Goal: Navigation & Orientation: Find specific page/section

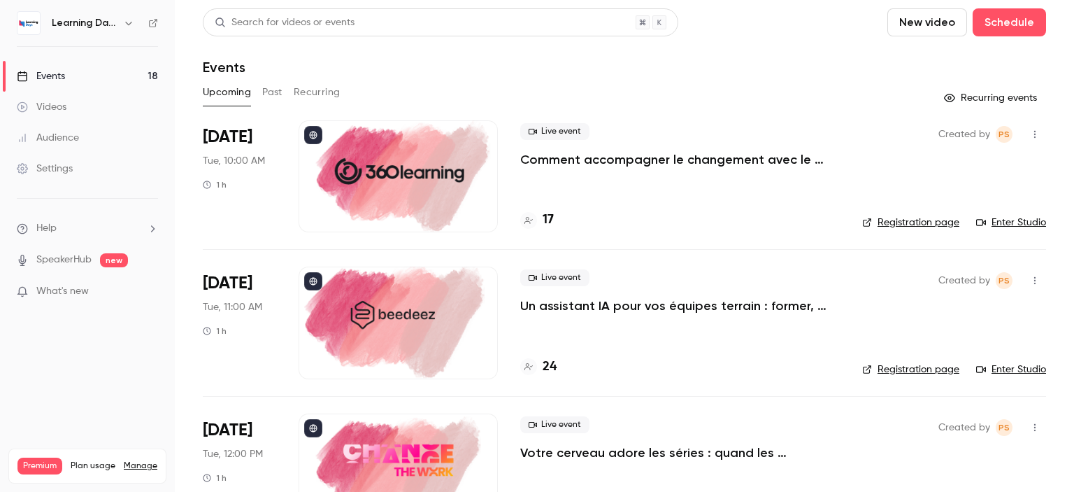
scroll to position [63, 0]
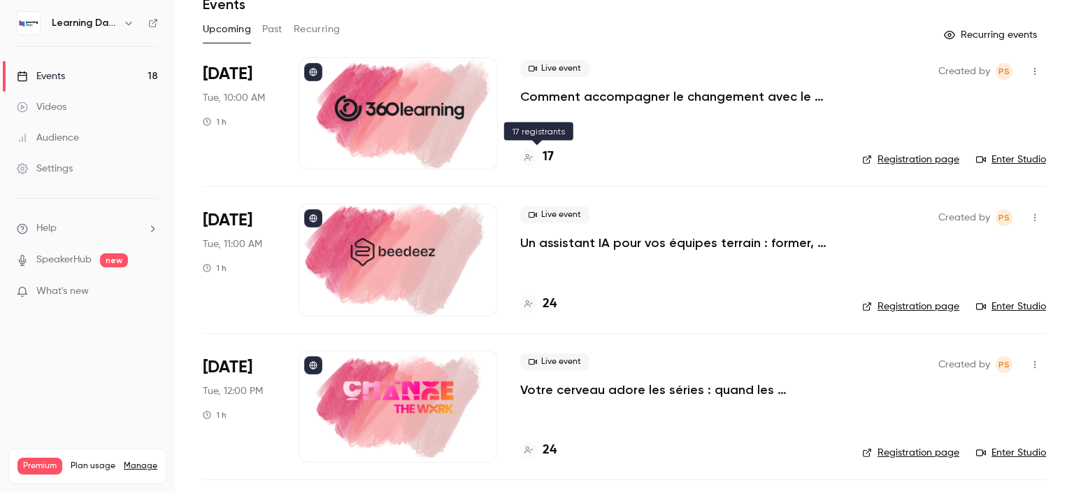
click at [551, 156] on h4 "17" at bounding box center [548, 157] width 11 height 19
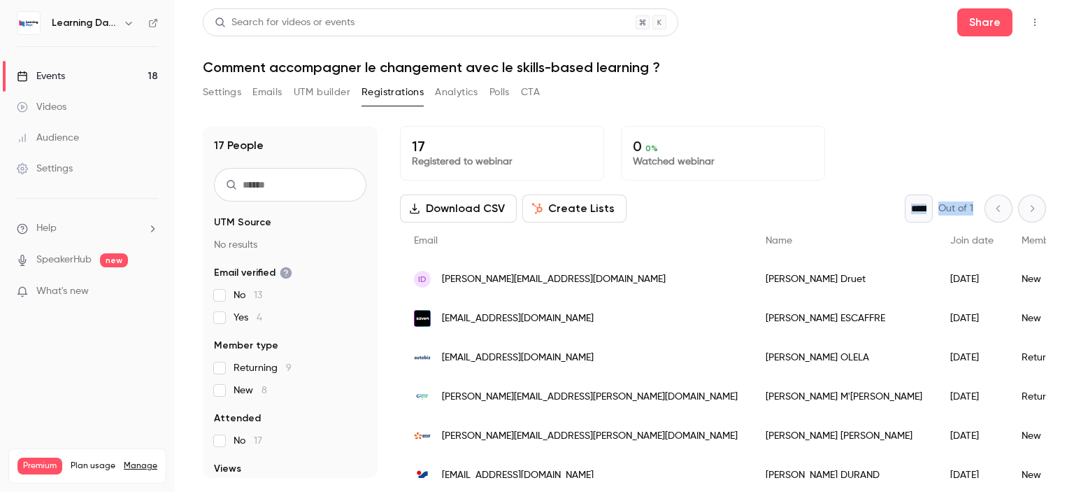
drag, startPoint x: 1034, startPoint y: 159, endPoint x: 1040, endPoint y: 193, distance: 34.7
click at [1040, 193] on div "17 Registered to webinar 0 0 % Watched webinar Download CSV Create Lists * Out …" at bounding box center [723, 302] width 646 height 352
click at [1055, 197] on main "Search for videos or events Share Comment accompagner le changement avec le ski…" at bounding box center [624, 246] width 899 height 492
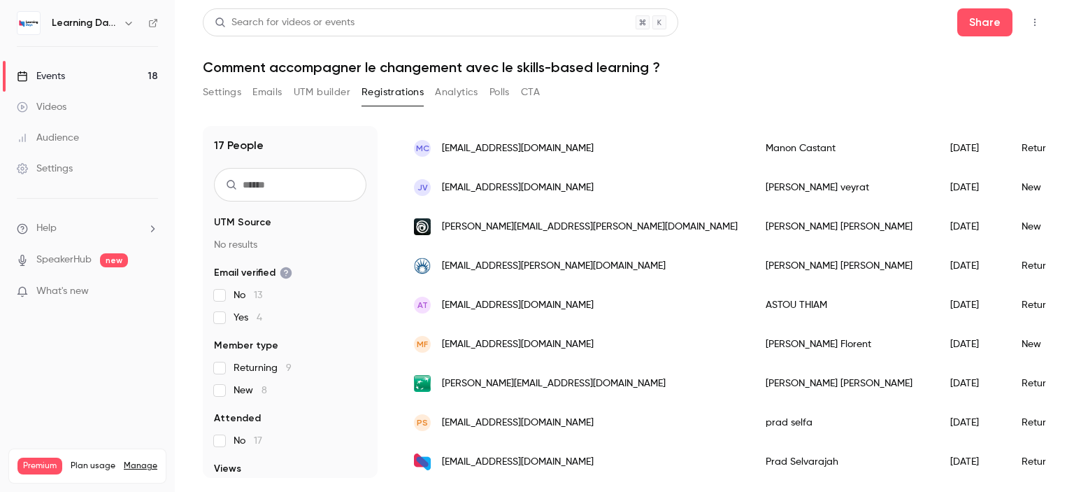
scroll to position [457, 0]
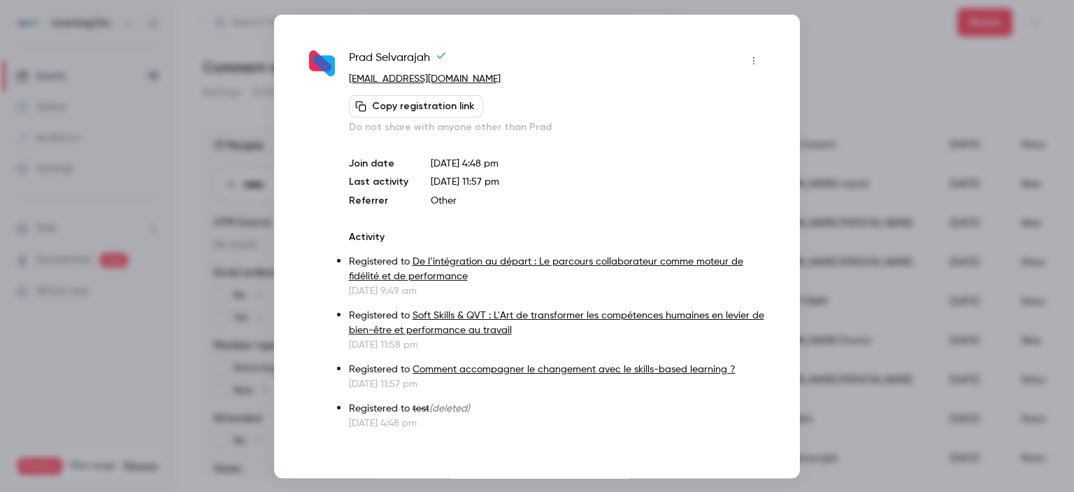
click at [1066, 294] on div at bounding box center [537, 246] width 1074 height 492
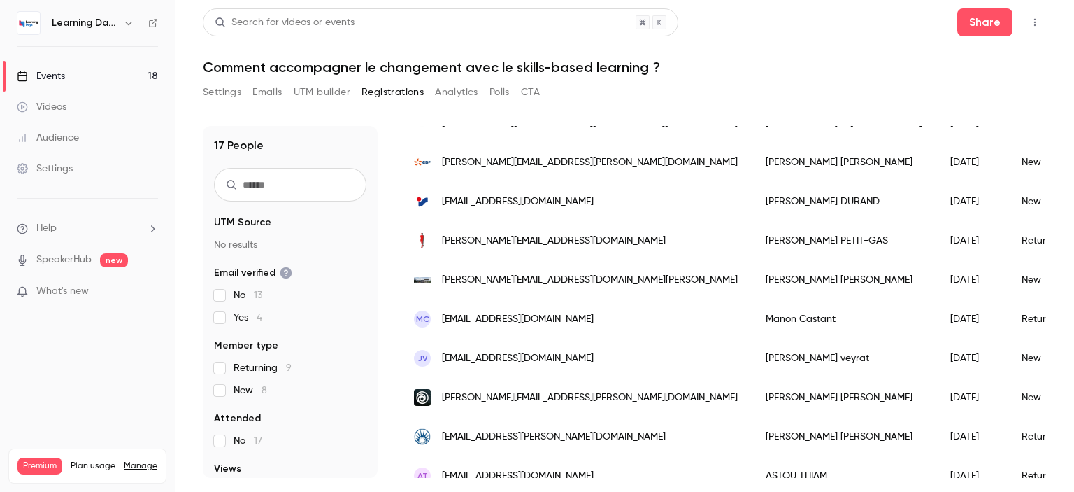
scroll to position [0, 0]
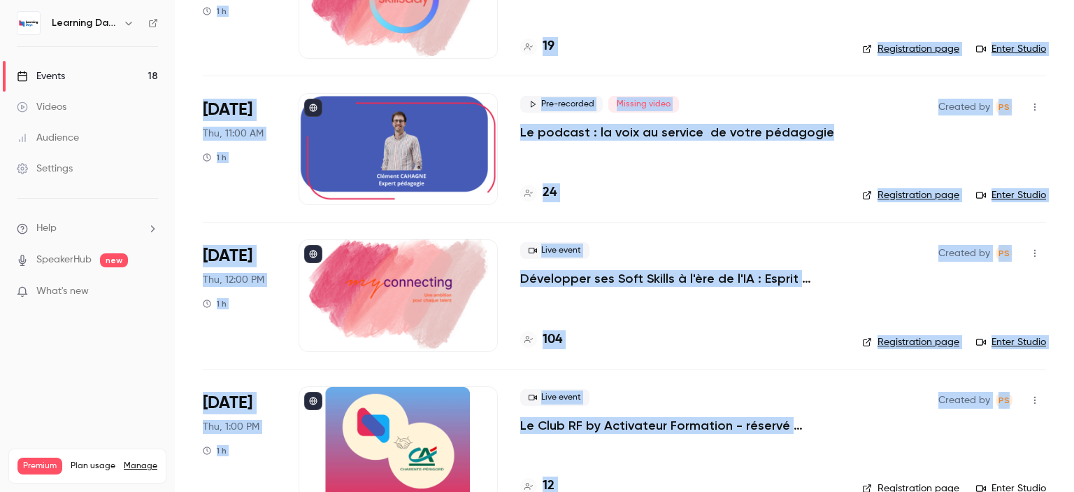
scroll to position [2251, 0]
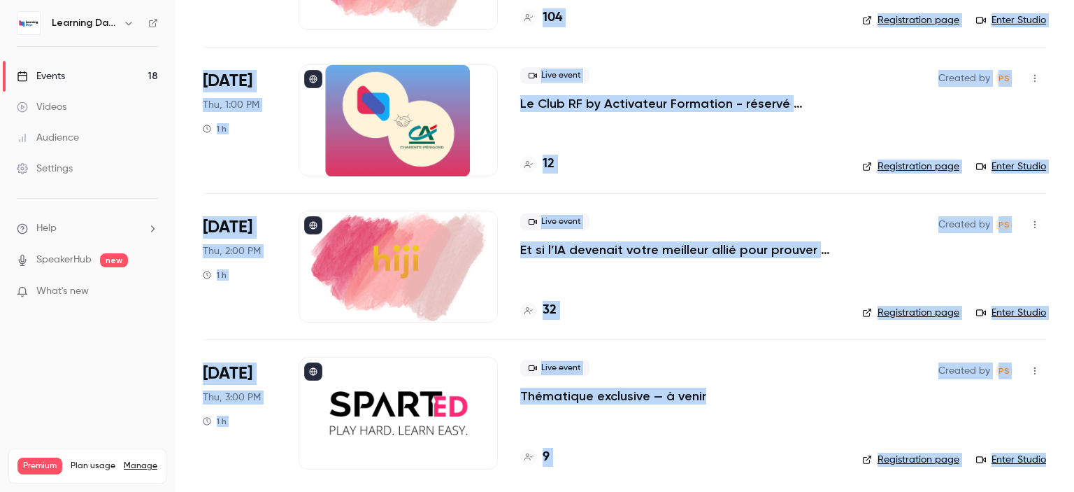
drag, startPoint x: 1073, startPoint y: 52, endPoint x: 1073, endPoint y: 508, distance: 455.9
click at [1073, 491] on html "Learning Days Events 18 Videos Audience Settings Help SpeakerHub new What's new…" at bounding box center [537, 300] width 1074 height 601
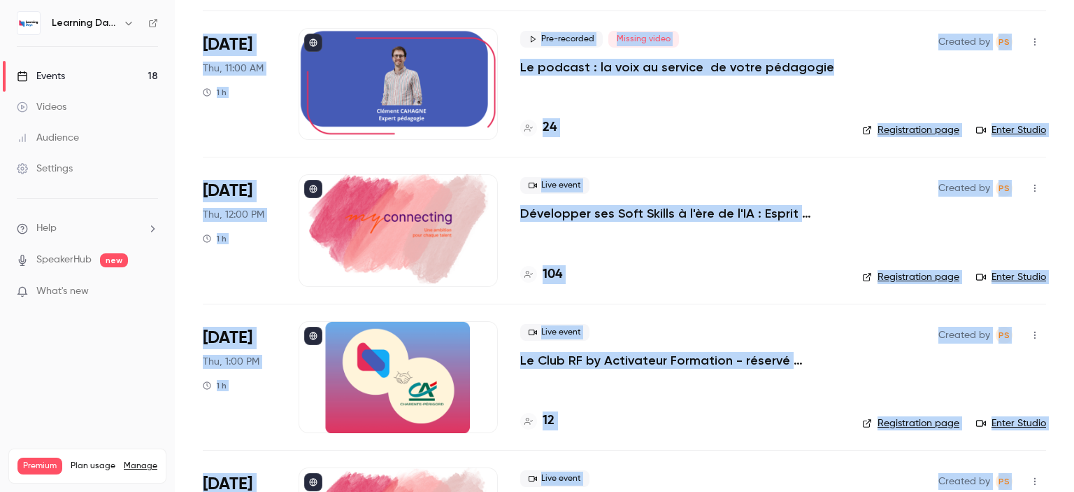
click at [643, 360] on p "Le Club RF by Activateur Formation - réservé uniquement aux responsables format…" at bounding box center [680, 360] width 320 height 17
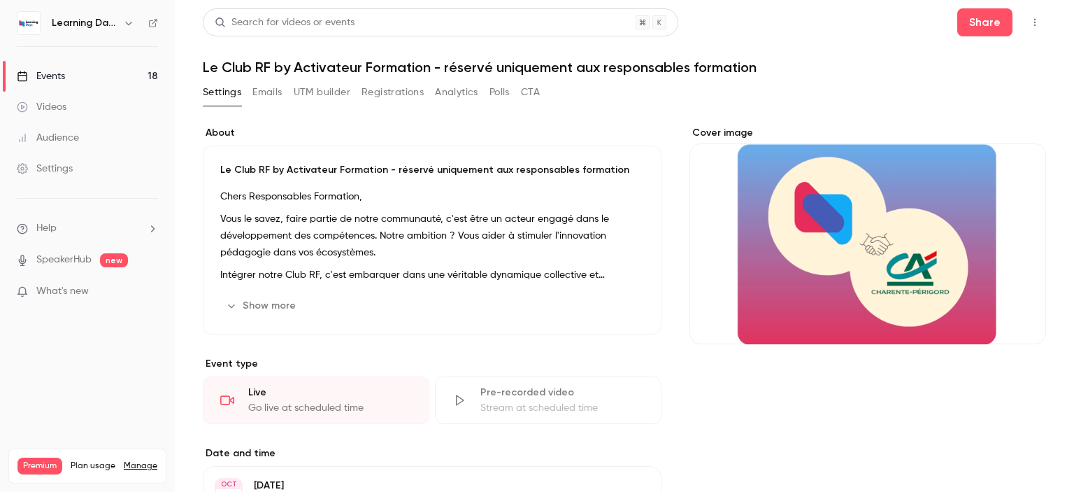
drag, startPoint x: 1073, startPoint y: 141, endPoint x: 1073, endPoint y: 109, distance: 31.5
click at [1073, 109] on main "Search for videos or events Share Le Club RF by Activateur Formation - réservé …" at bounding box center [624, 246] width 899 height 492
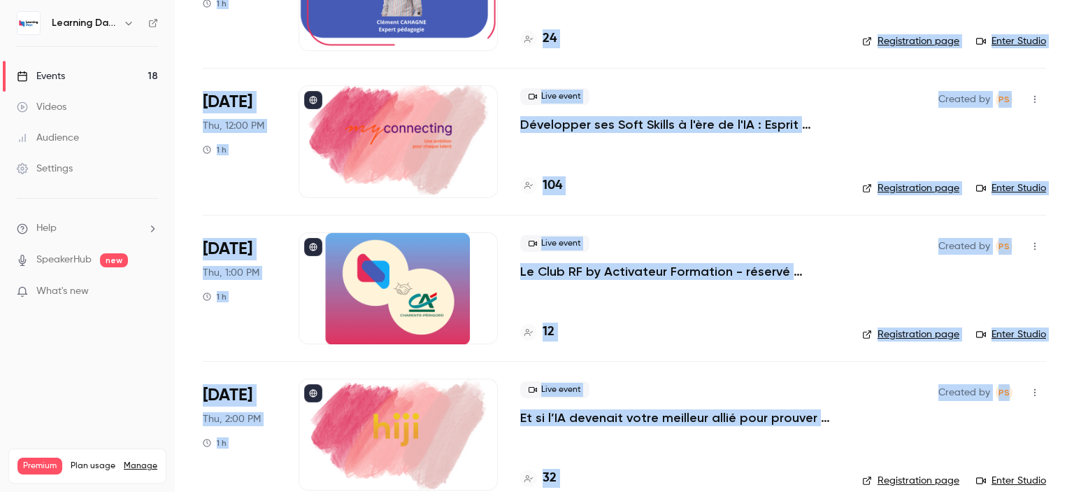
drag, startPoint x: 1073, startPoint y: 70, endPoint x: 883, endPoint y: 315, distance: 310.5
click at [1073, 425] on main "Search for videos or events New video Schedule Events Upcoming Past Recurring R…" at bounding box center [624, 246] width 899 height 492
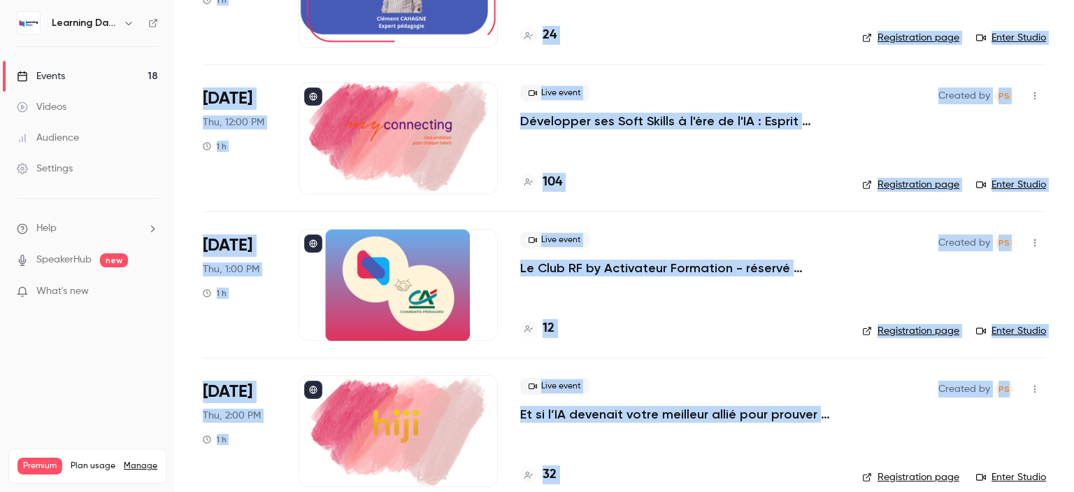
click at [545, 329] on h4 "12" at bounding box center [549, 328] width 12 height 19
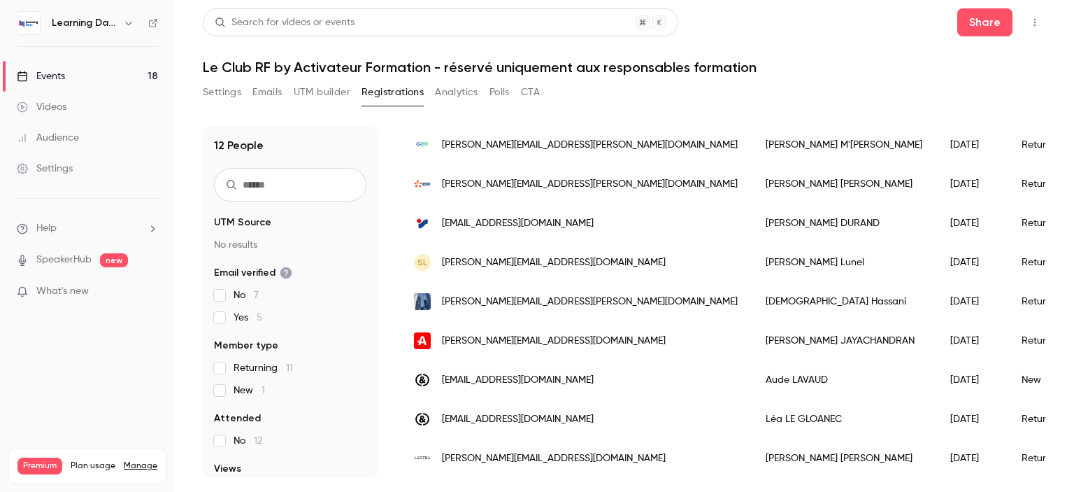
scroll to position [261, 0]
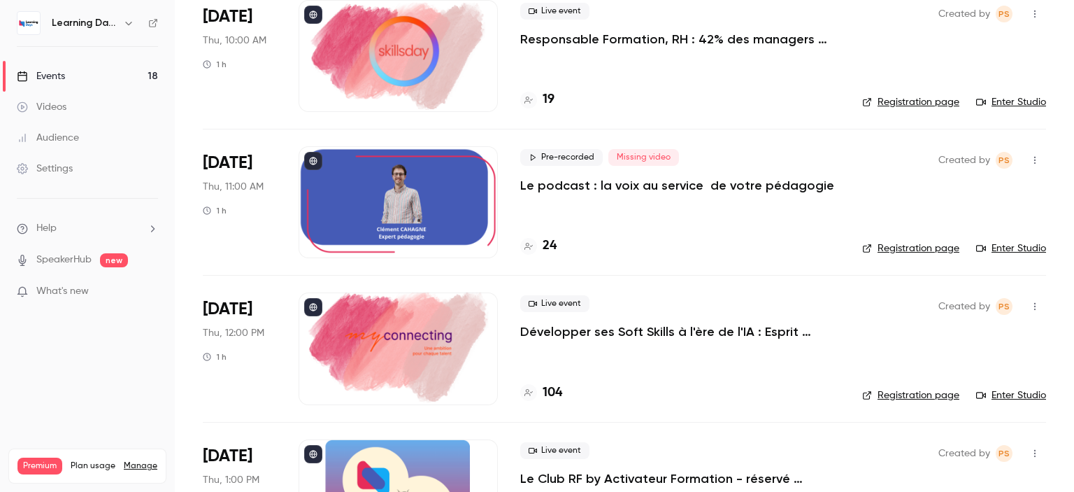
scroll to position [1880, 0]
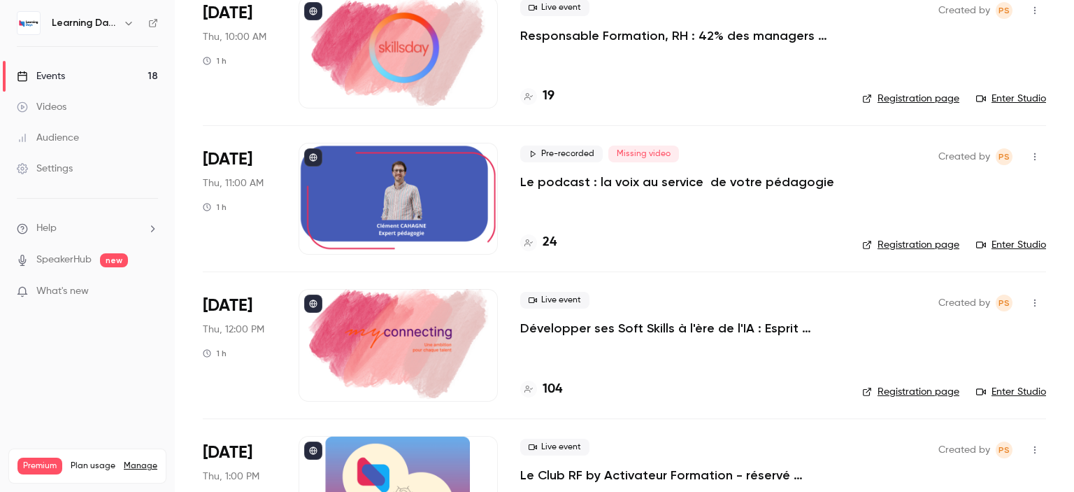
click at [555, 383] on h4 "104" at bounding box center [553, 389] width 20 height 19
